Goal: Check status: Check status

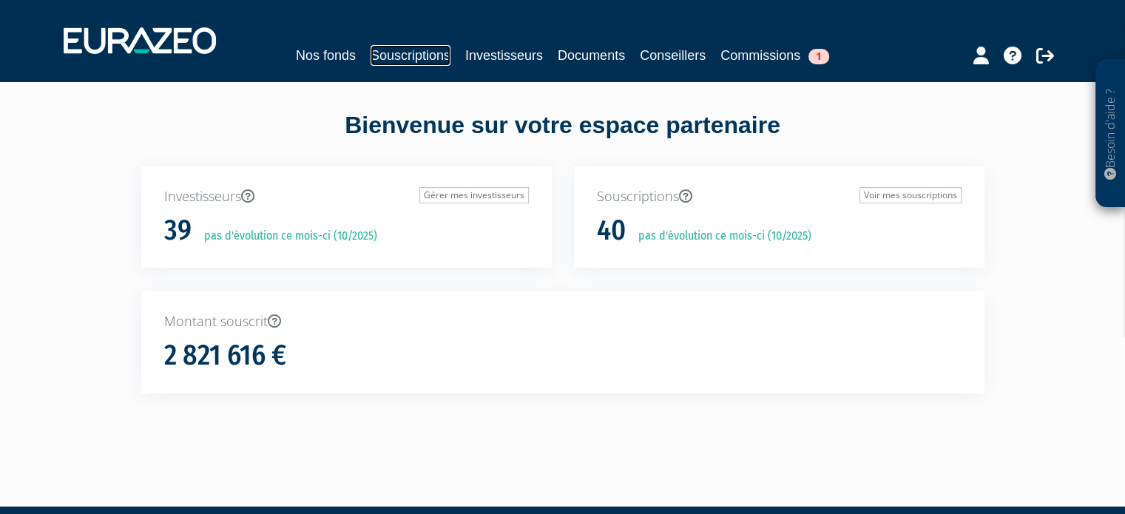
click at [402, 55] on link "Souscriptions" at bounding box center [411, 55] width 80 height 21
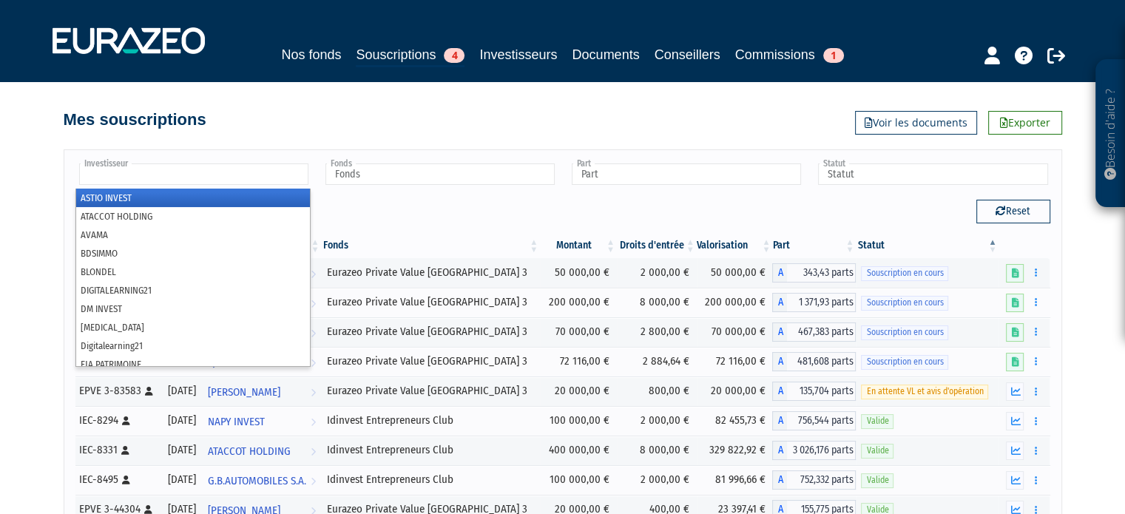
click at [207, 175] on input "text" at bounding box center [193, 173] width 229 height 21
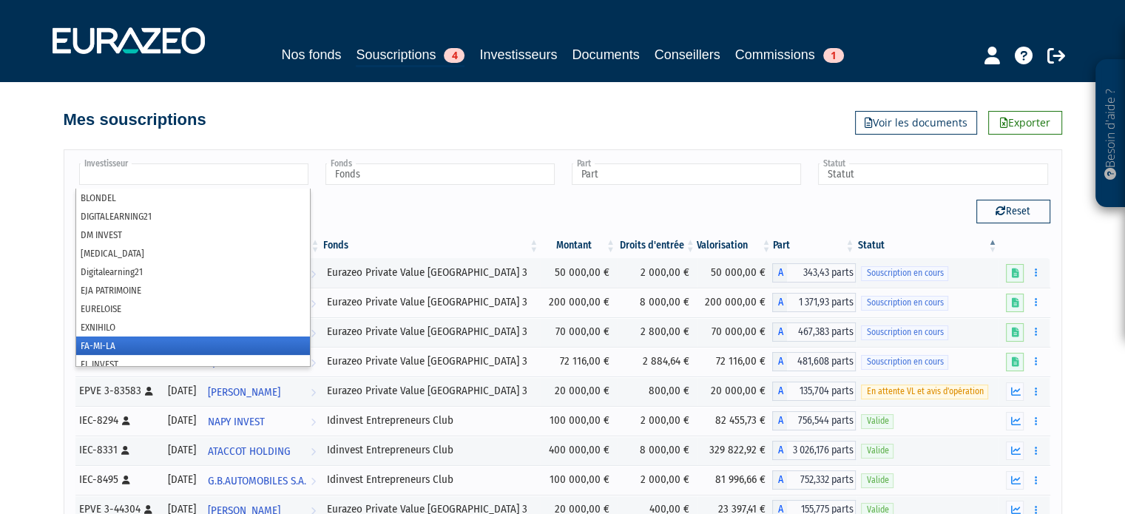
scroll to position [81, 0]
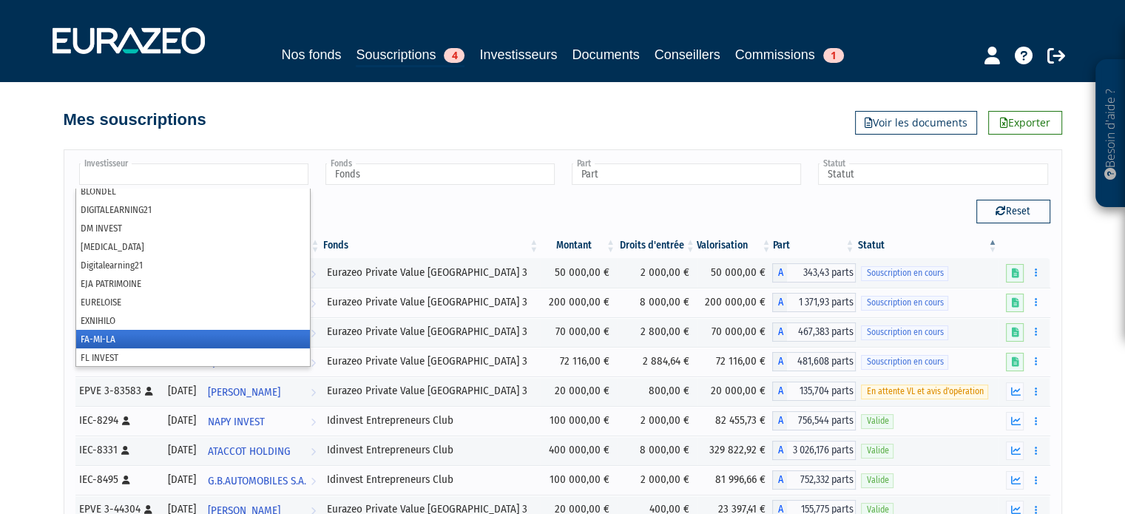
click at [143, 339] on li "FA-MI-LA" at bounding box center [193, 339] width 234 height 18
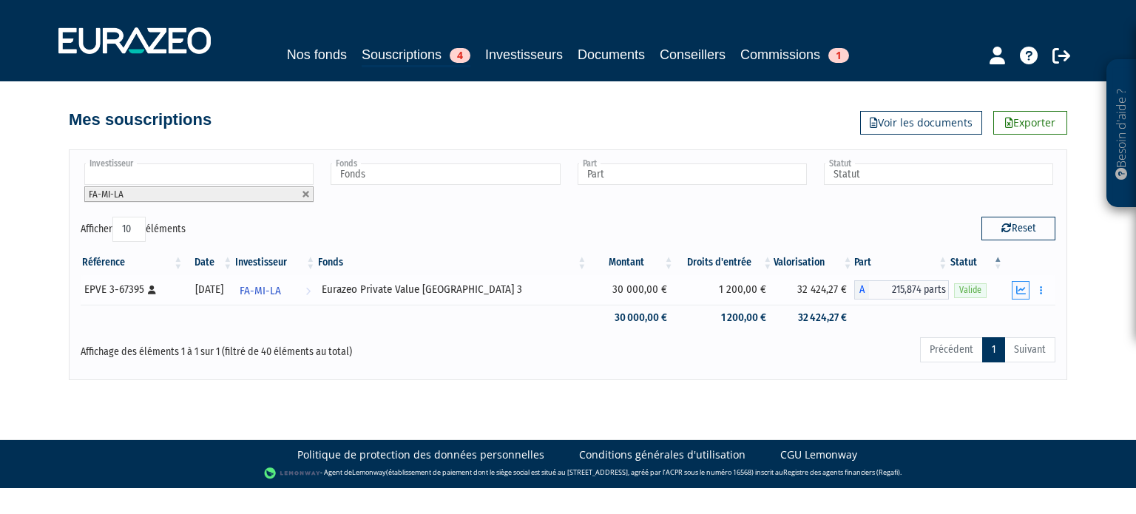
click at [1025, 295] on button "button" at bounding box center [1021, 290] width 18 height 18
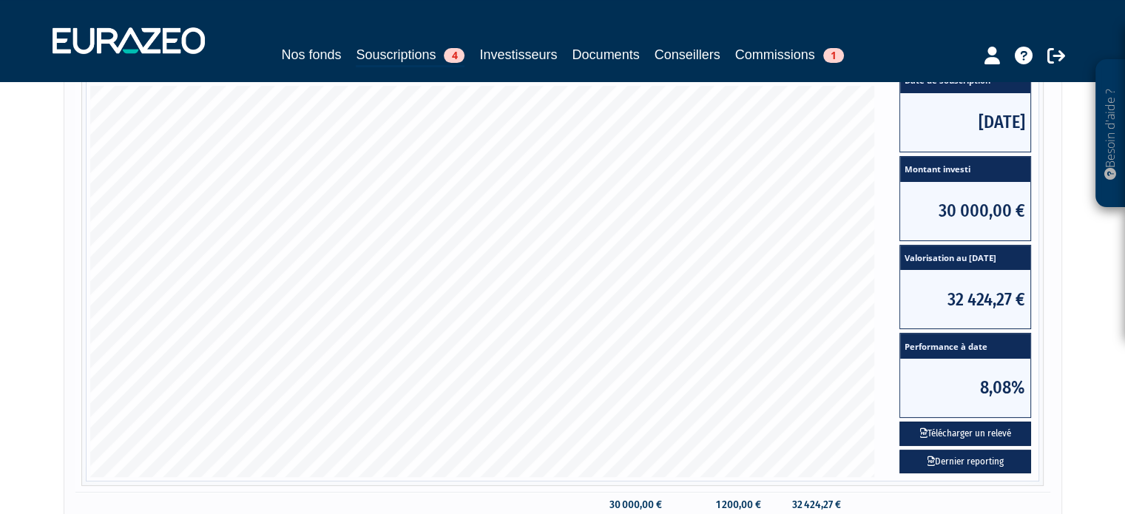
scroll to position [296, 0]
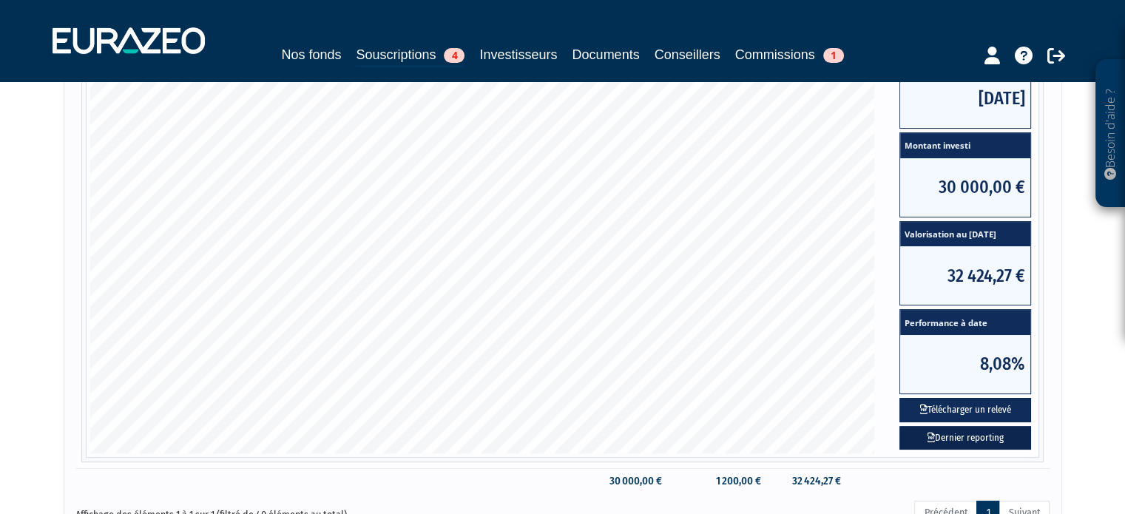
click at [956, 438] on link "Dernier reporting" at bounding box center [965, 438] width 132 height 24
click at [934, 406] on button "Télécharger un relevé" at bounding box center [965, 410] width 132 height 24
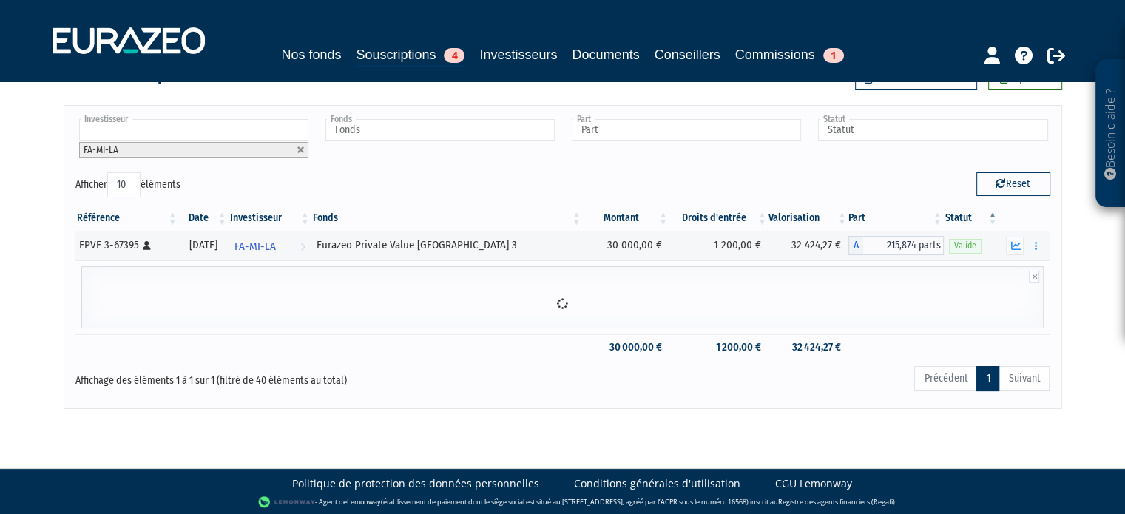
scroll to position [141, 0]
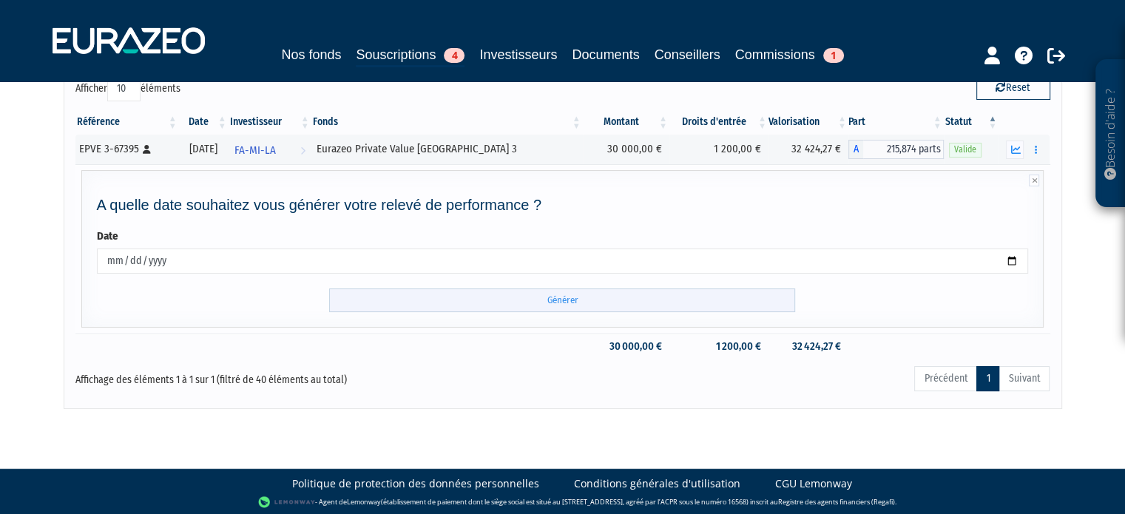
click at [726, 303] on input "Générer" at bounding box center [562, 300] width 466 height 24
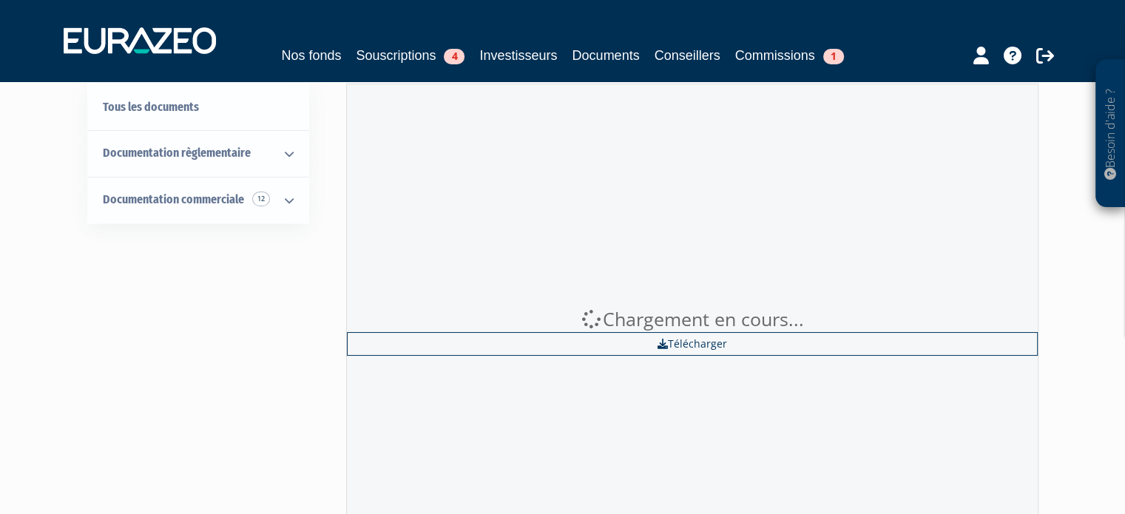
scroll to position [74, 0]
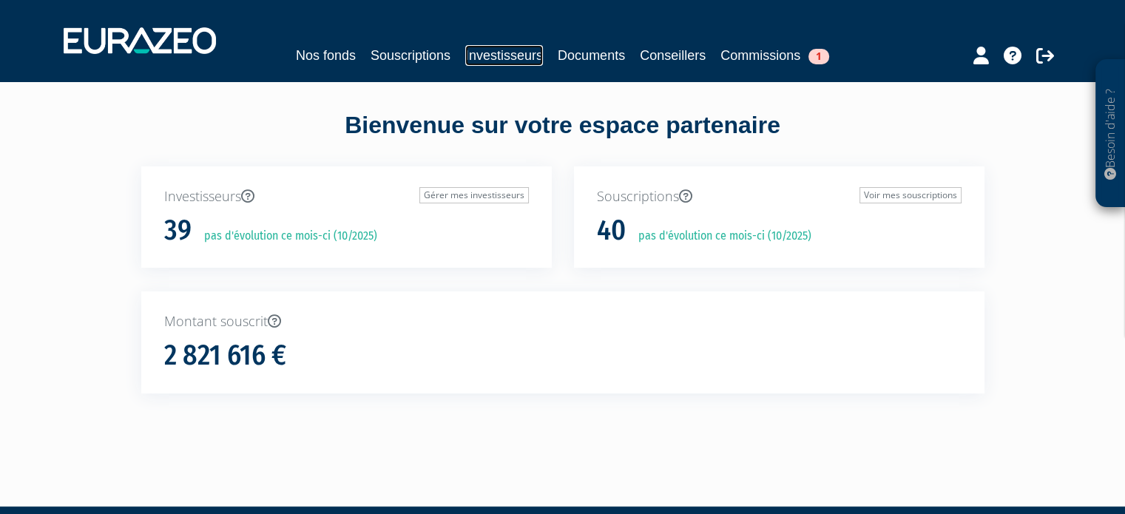
click at [503, 51] on link "Investisseurs" at bounding box center [504, 55] width 78 height 21
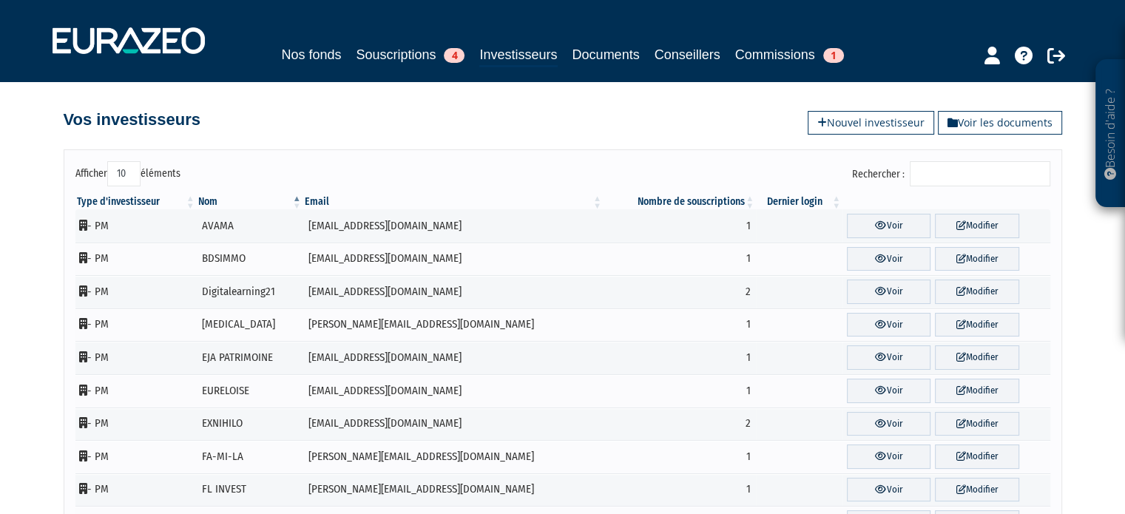
click at [950, 176] on input "Rechercher :" at bounding box center [980, 173] width 141 height 25
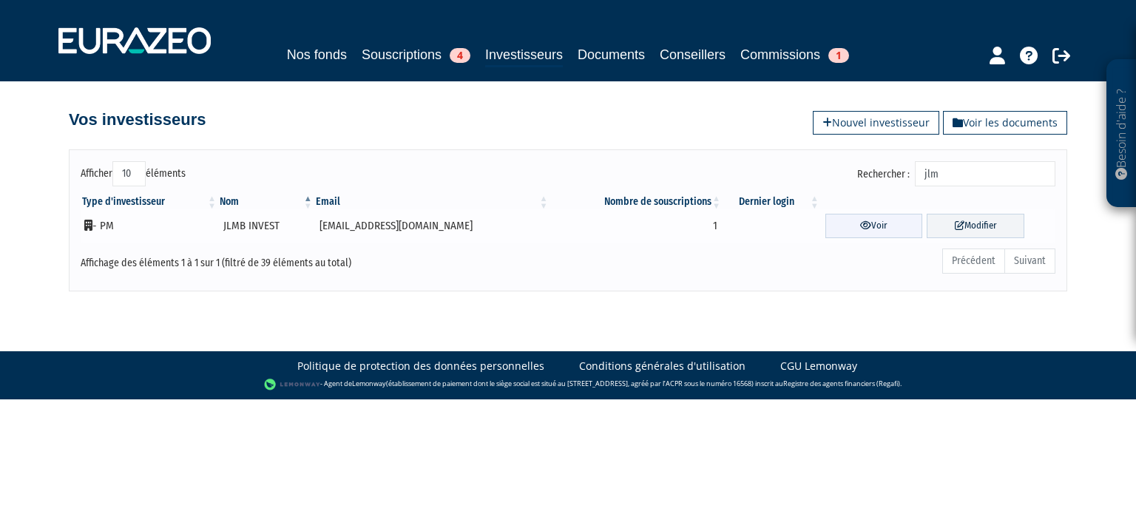
type input "jlm"
click at [830, 216] on link "Voir" at bounding box center [874, 226] width 98 height 24
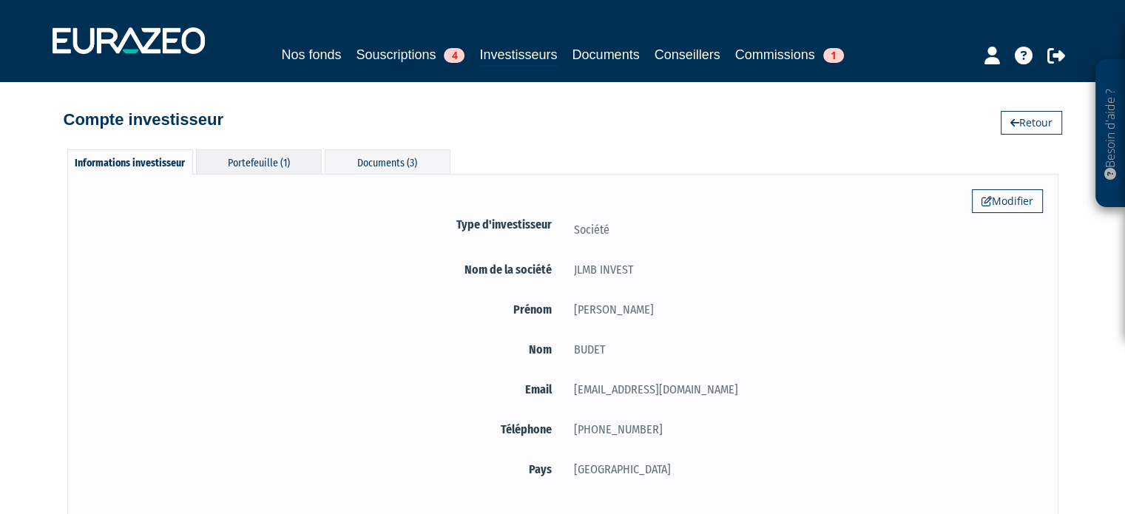
click at [314, 163] on div "Portefeuille (1)" at bounding box center [259, 161] width 126 height 24
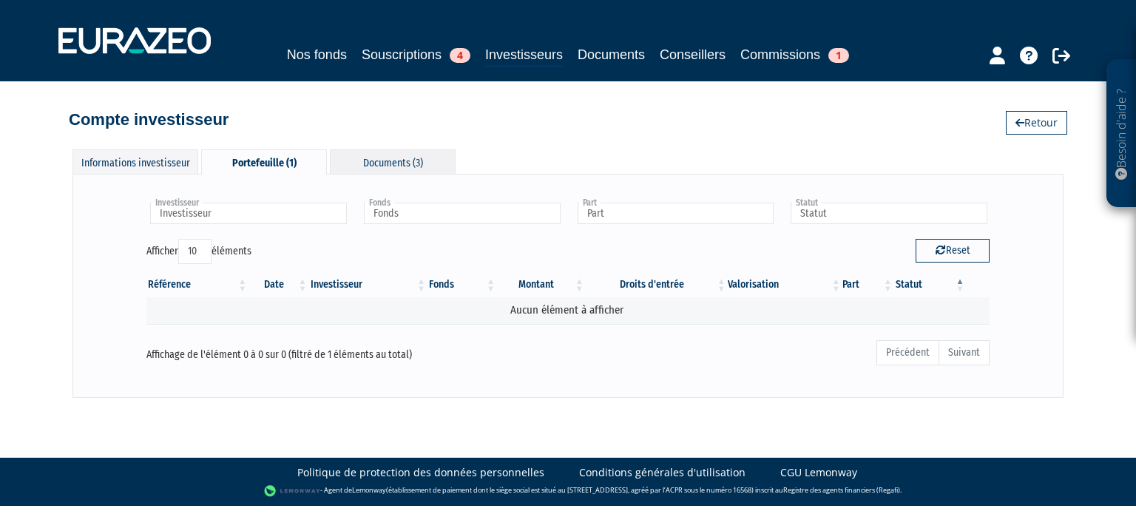
click at [396, 161] on div "Documents (3)" at bounding box center [393, 161] width 126 height 24
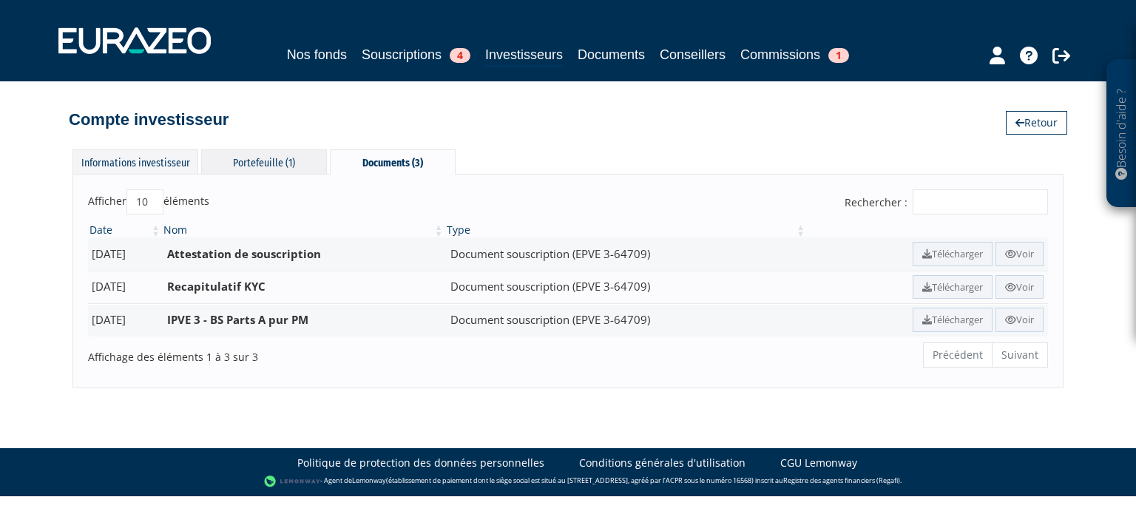
click at [244, 164] on div "Portefeuille (1)" at bounding box center [264, 161] width 126 height 24
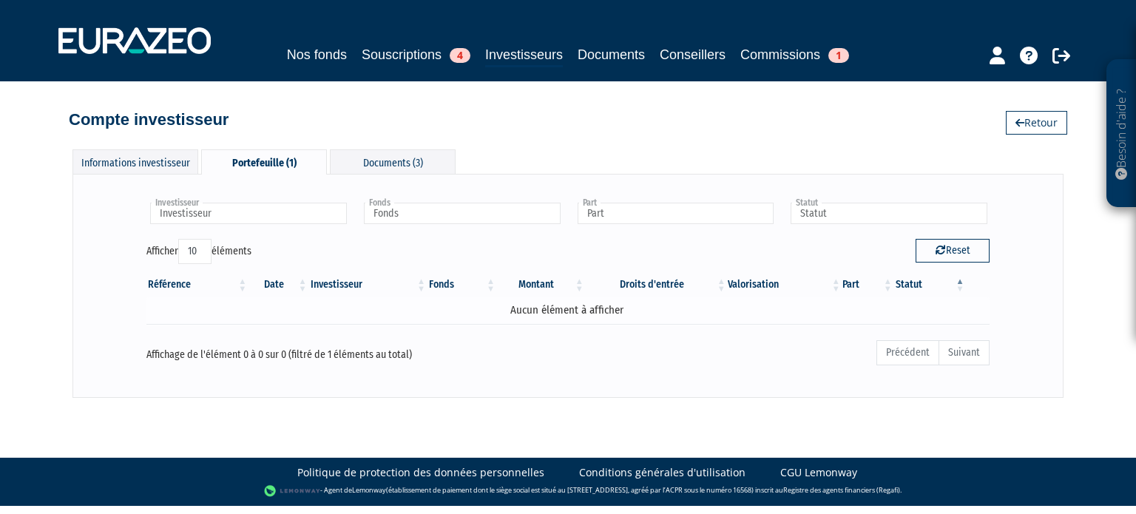
click at [428, 311] on td "Aucun élément à afficher" at bounding box center [567, 310] width 843 height 26
click at [152, 159] on div "Informations investisseur" at bounding box center [135, 161] width 126 height 24
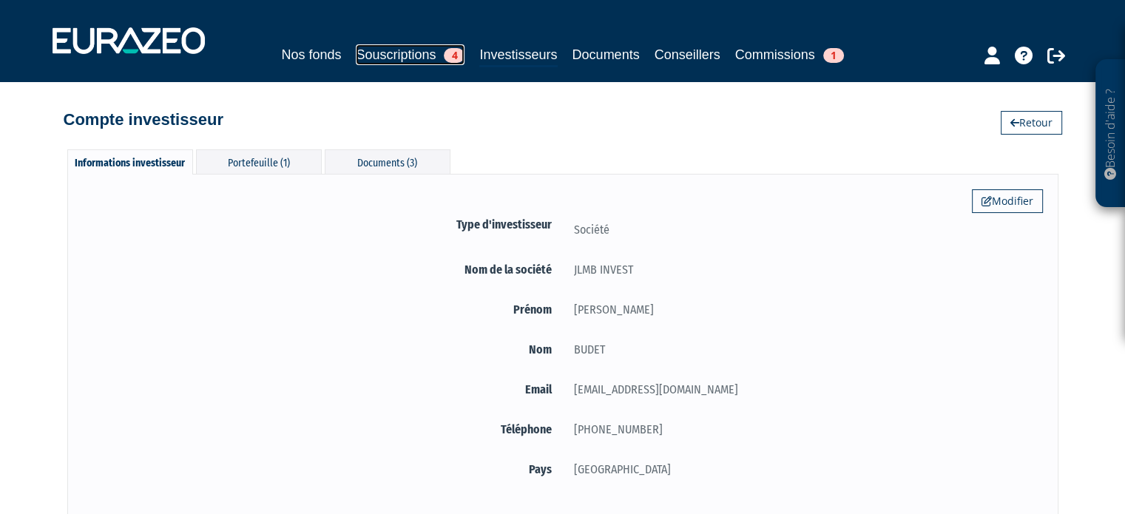
click at [426, 55] on link "Souscriptions 4" at bounding box center [410, 54] width 109 height 21
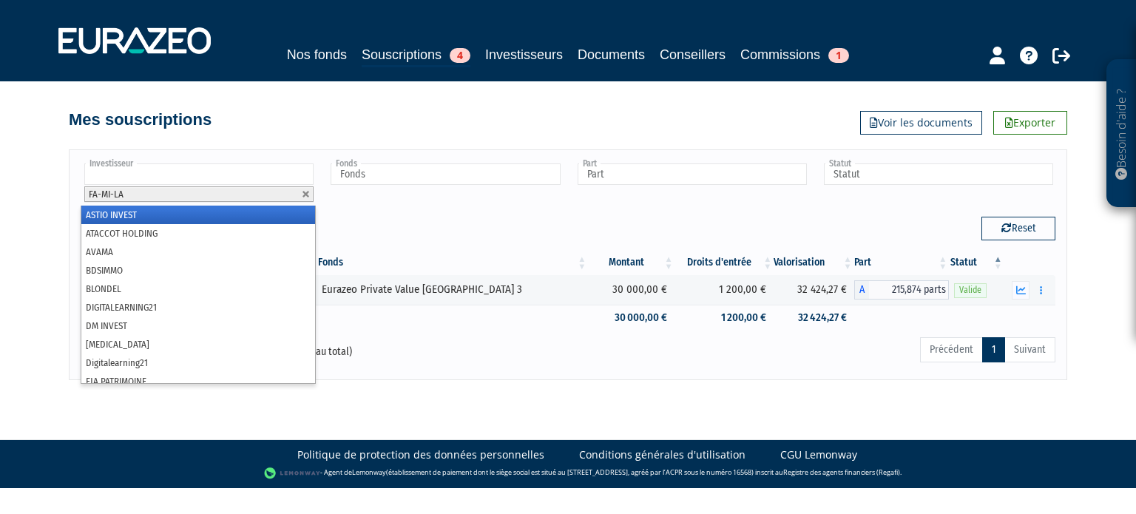
click at [306, 188] on li "FA-MI-LA" at bounding box center [198, 194] width 229 height 16
click at [305, 192] on link at bounding box center [306, 194] width 9 height 9
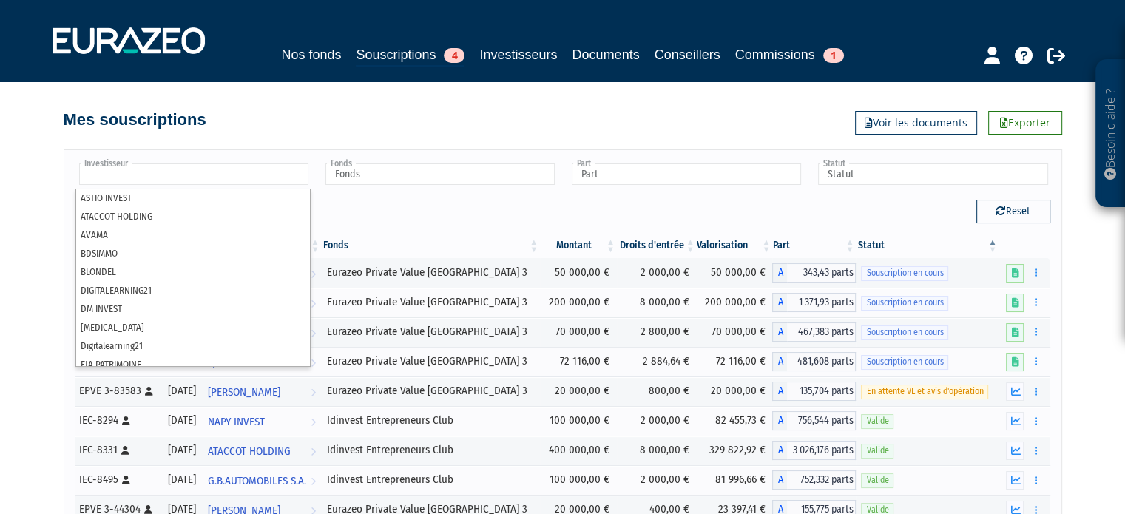
click at [432, 203] on div "Afficher 10 25 50 100 éléments" at bounding box center [313, 214] width 476 height 29
type input "Investisseur"
click at [272, 172] on input "text" at bounding box center [193, 173] width 229 height 21
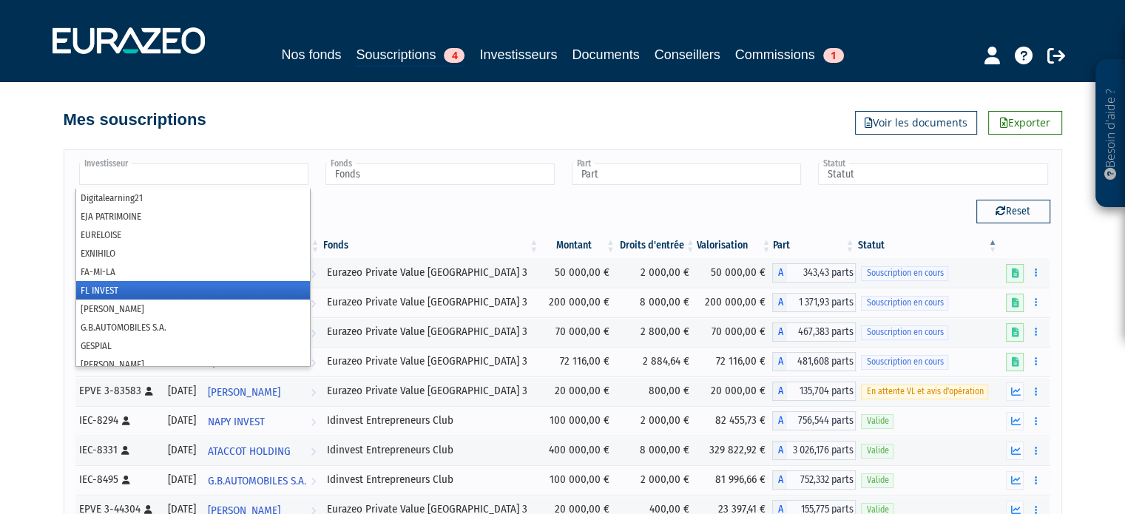
scroll to position [222, 0]
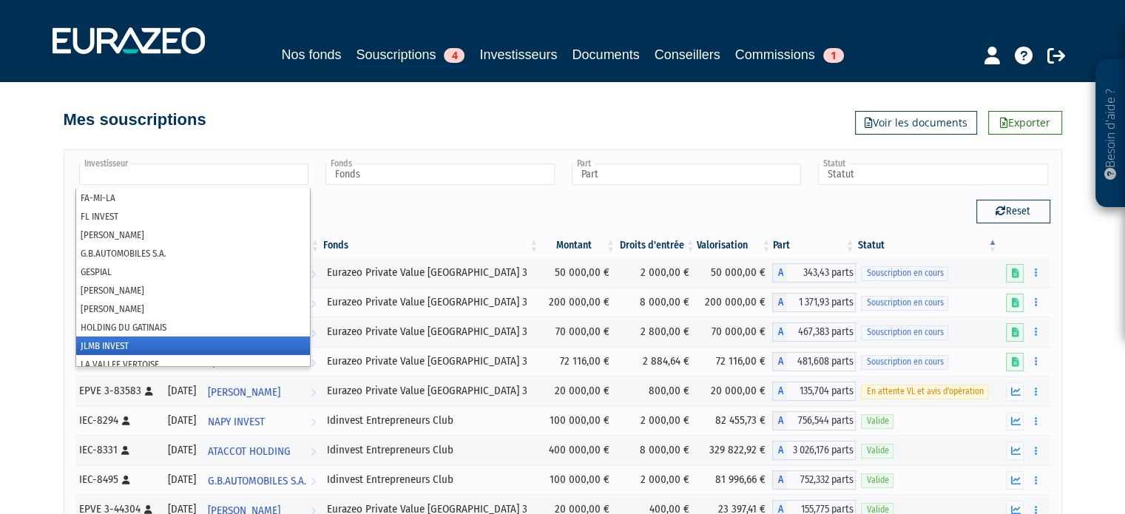
click at [166, 337] on li "JLMB INVEST" at bounding box center [193, 346] width 234 height 18
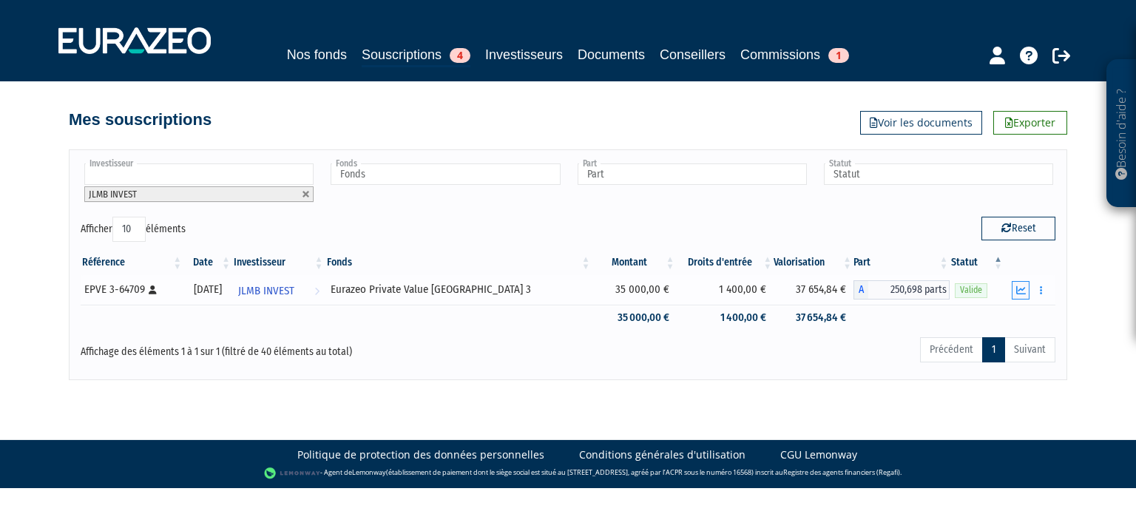
click at [1015, 289] on button "button" at bounding box center [1021, 290] width 18 height 18
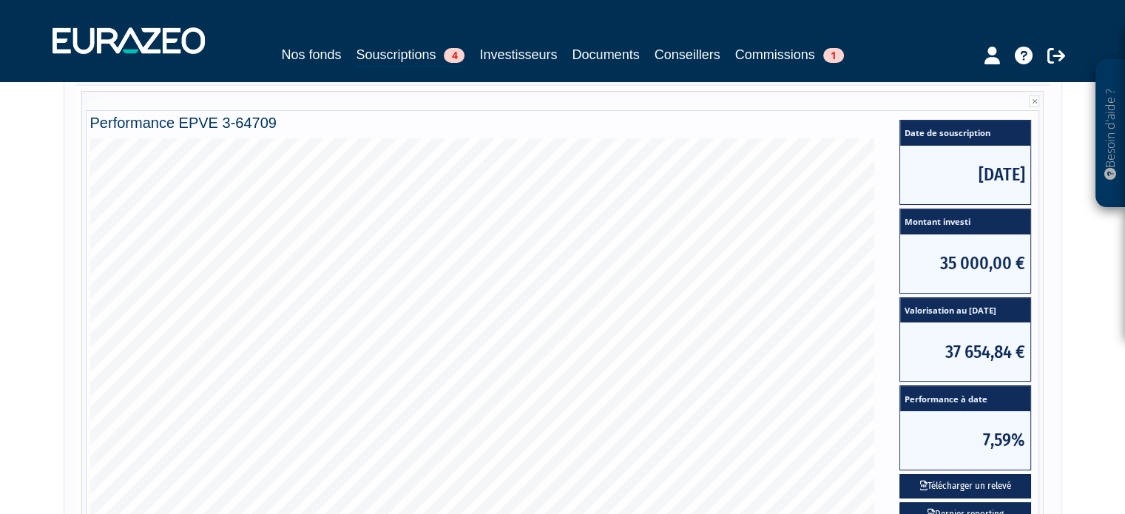
scroll to position [296, 0]
